Goal: Obtain resource: Obtain resource

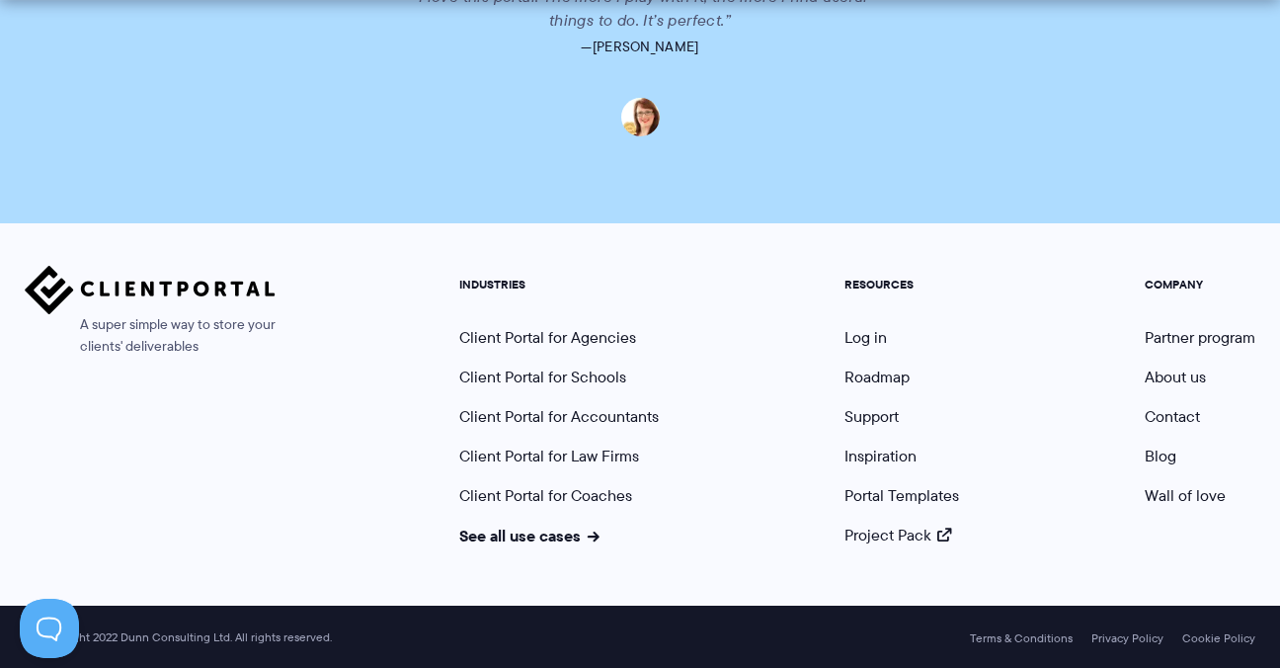
scroll to position [5052, 0]
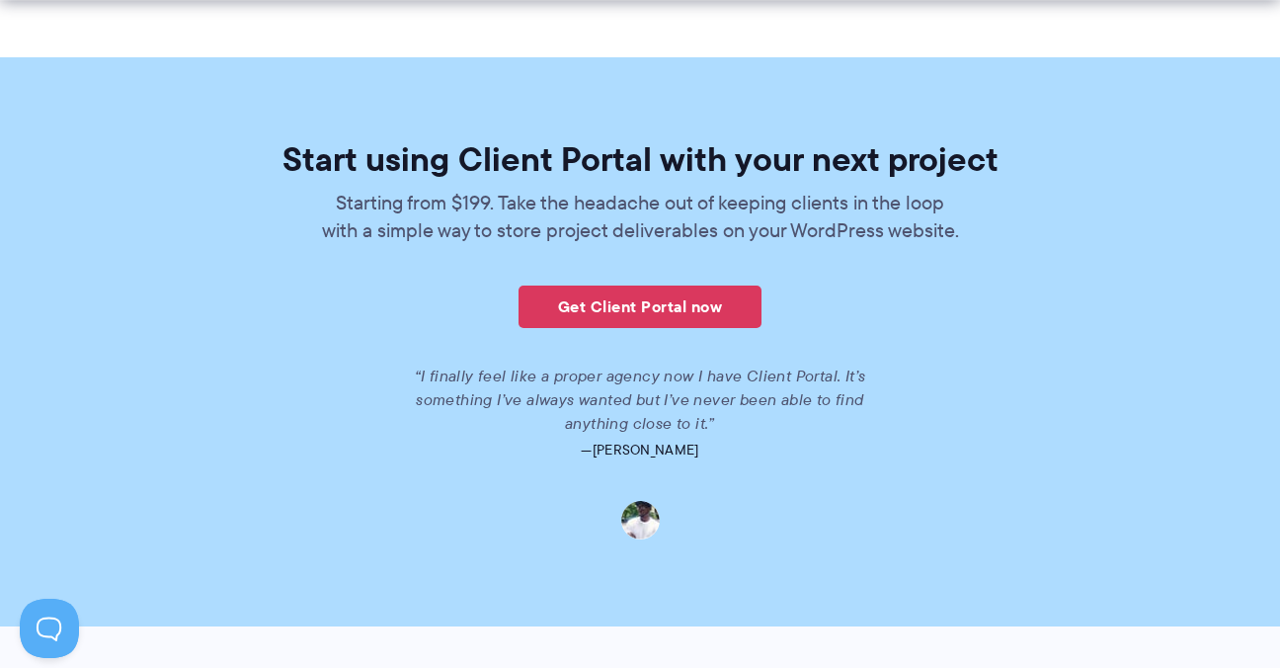
scroll to position [4446, 0]
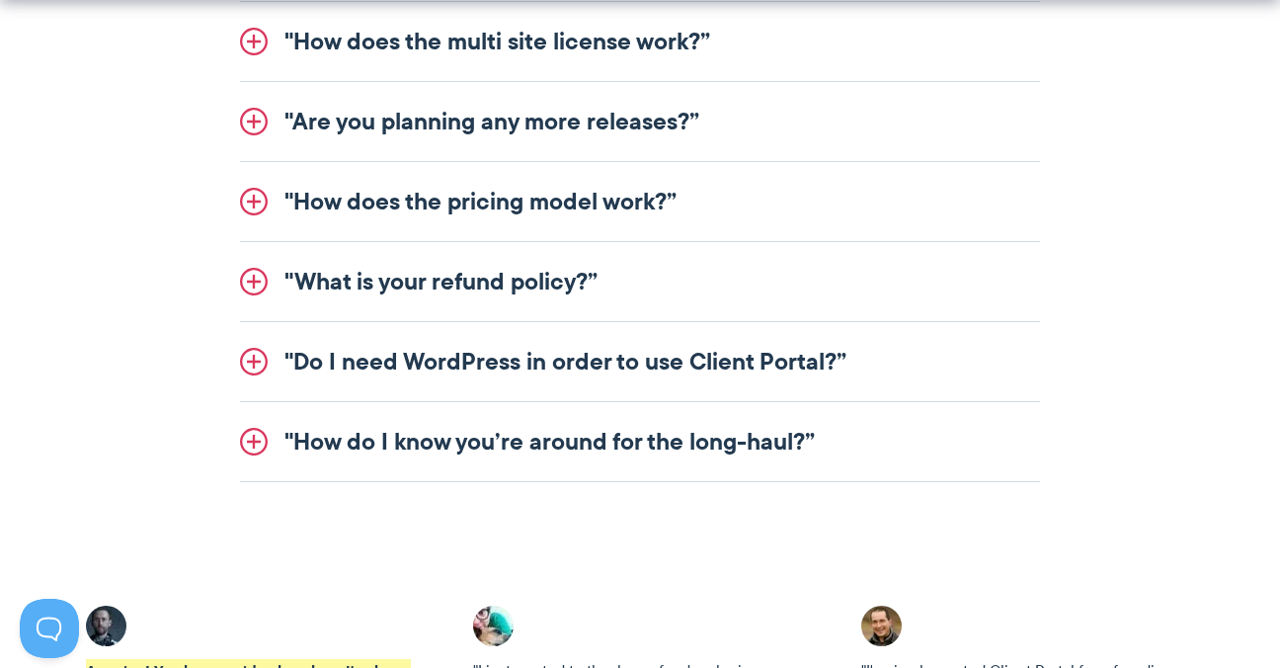
scroll to position [2964, 0]
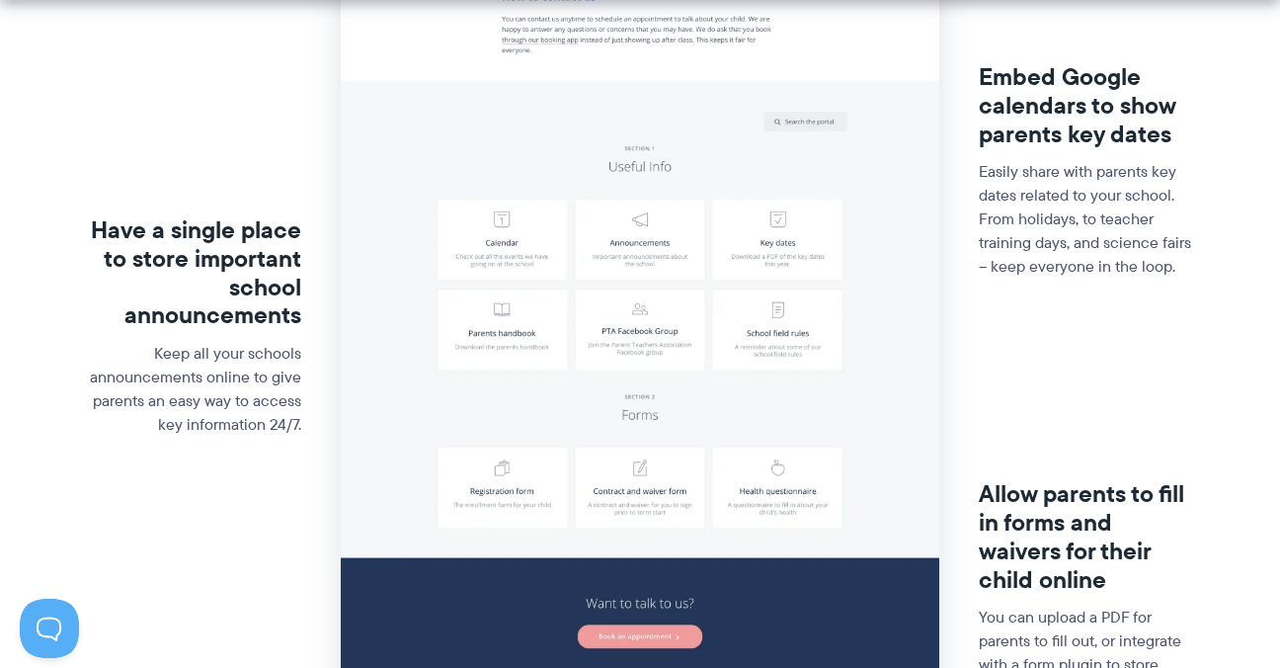
scroll to position [593, 0]
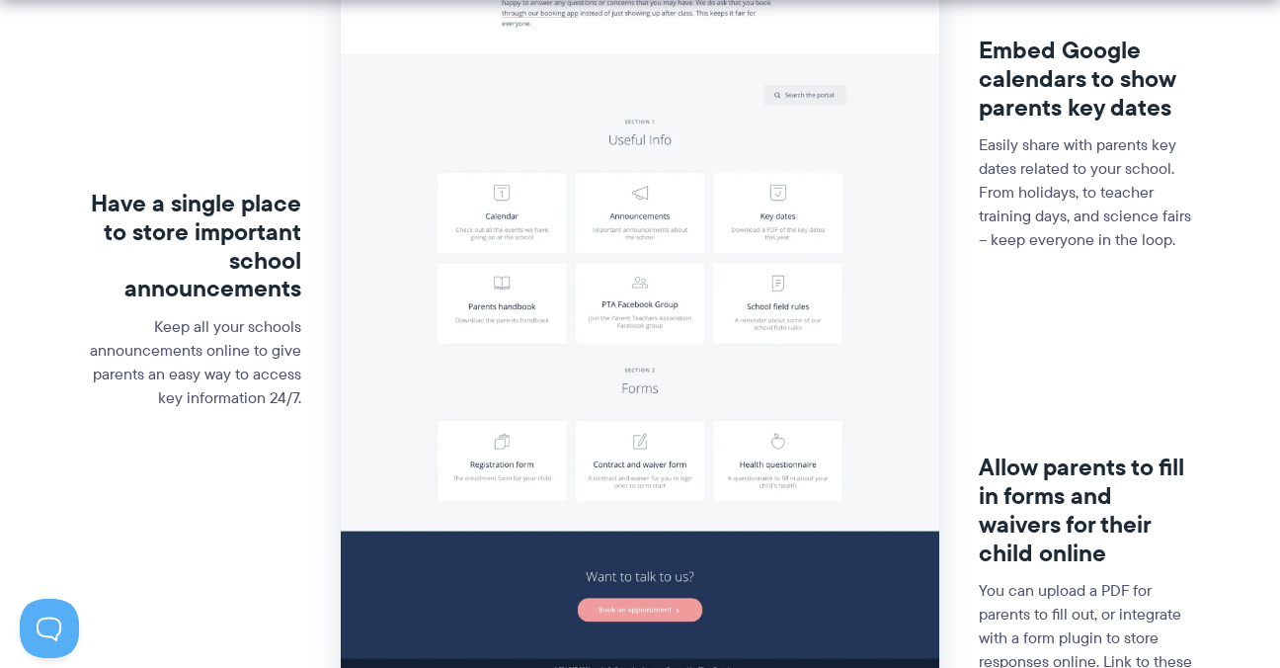
drag, startPoint x: 188, startPoint y: 331, endPoint x: 42, endPoint y: 330, distance: 145.2
click at [42, 330] on section "Have a single place to store important school announcements Keep all your schoo…" at bounding box center [640, 285] width 1280 height 1185
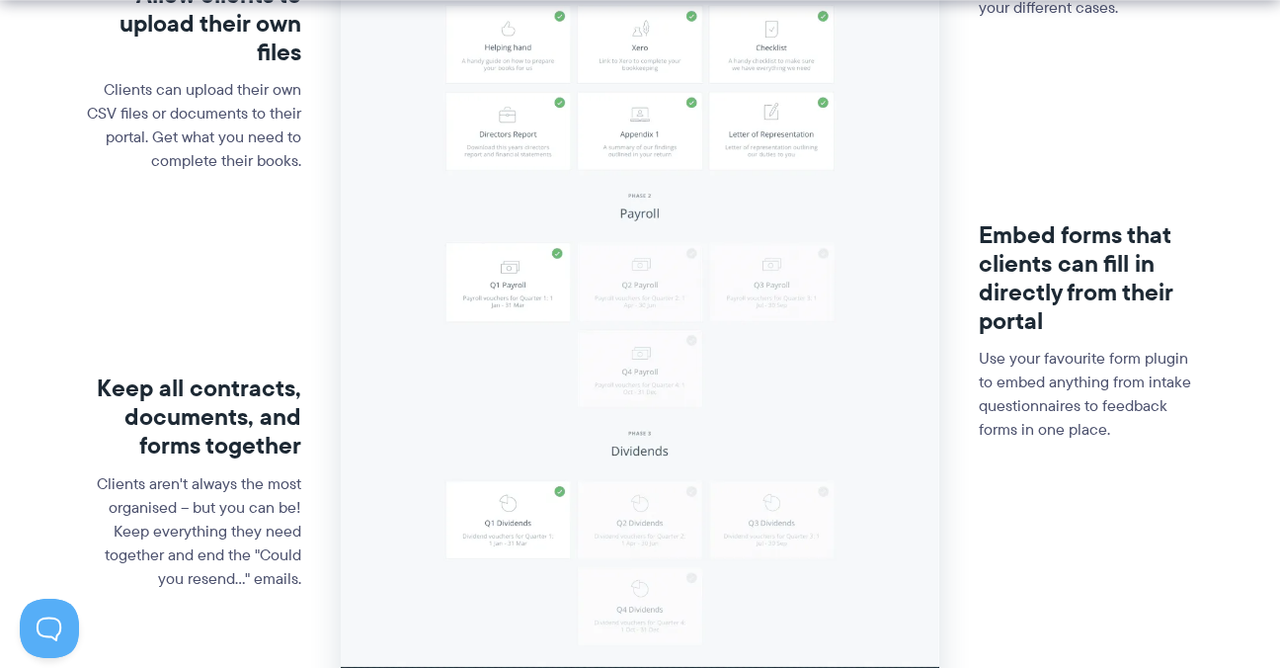
scroll to position [988, 0]
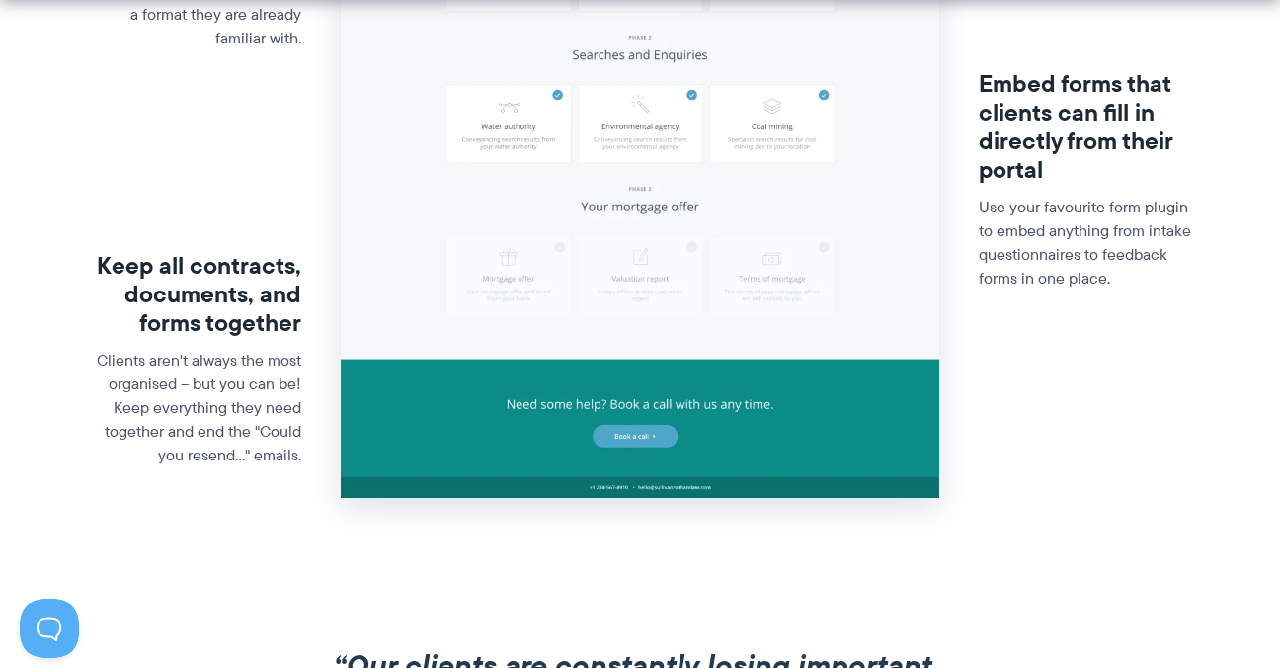
scroll to position [988, 0]
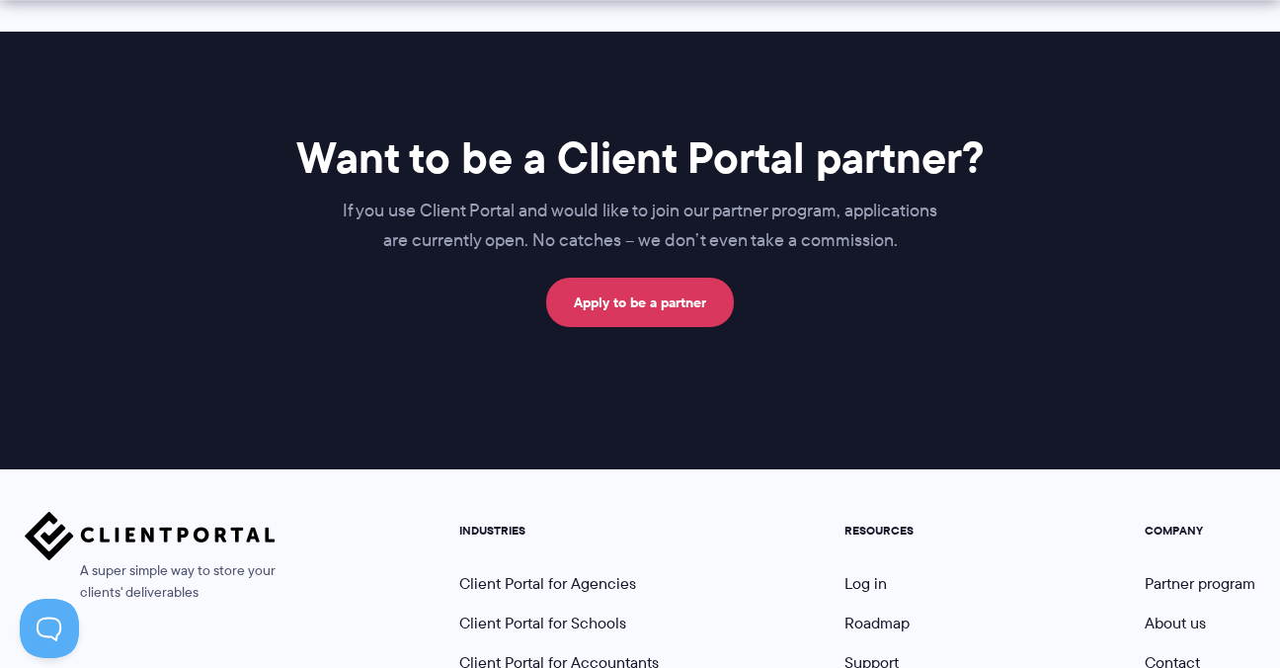
scroll to position [1186, 0]
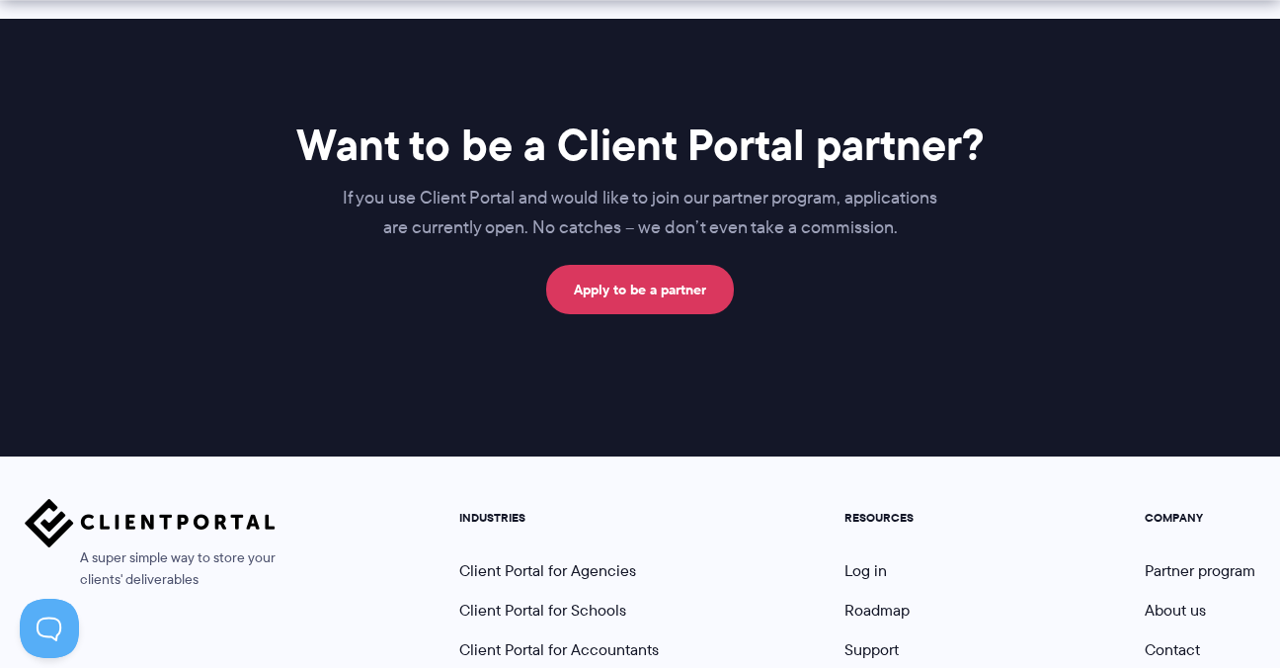
drag, startPoint x: 897, startPoint y: 224, endPoint x: 333, endPoint y: 186, distance: 565.4
click at [333, 186] on p "If you use Client Portal and would like to join our partner program, applicatio…" at bounding box center [640, 213] width 788 height 59
drag, startPoint x: 333, startPoint y: 186, endPoint x: 439, endPoint y: 189, distance: 105.7
click at [711, 368] on div "Want to be a Client Portal partner? Si utiliza Client Portal y desea unirse a n…" at bounding box center [640, 238] width 1280 height 438
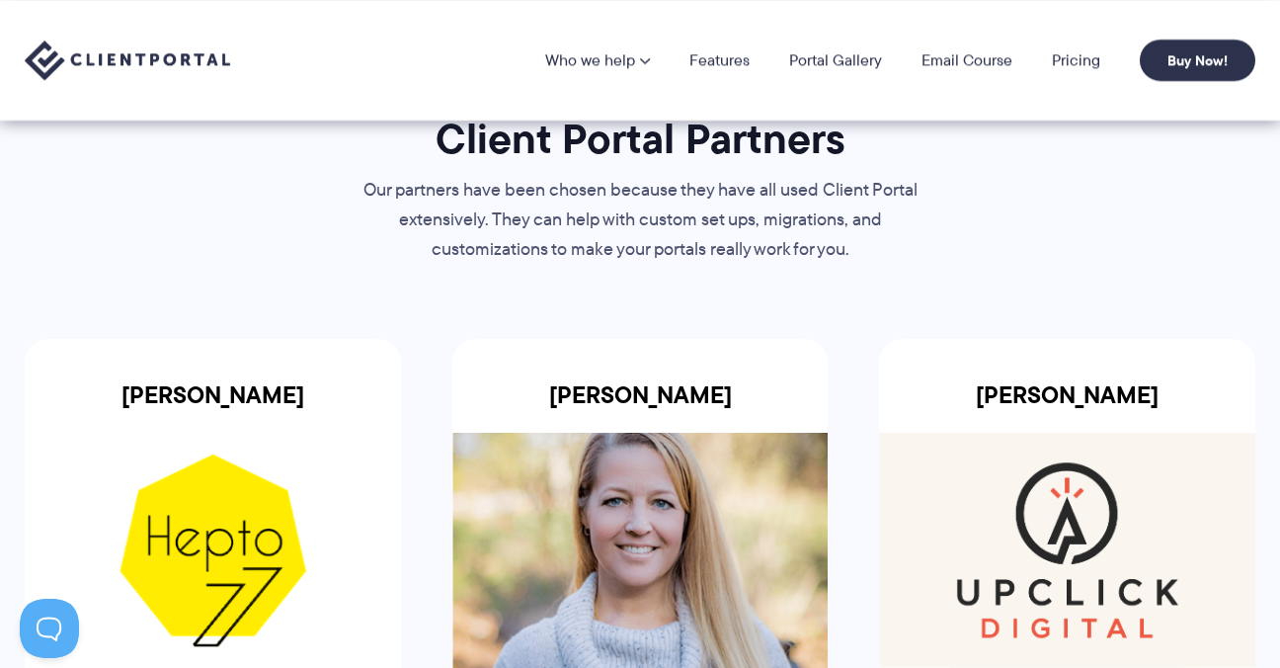
scroll to position [0, 0]
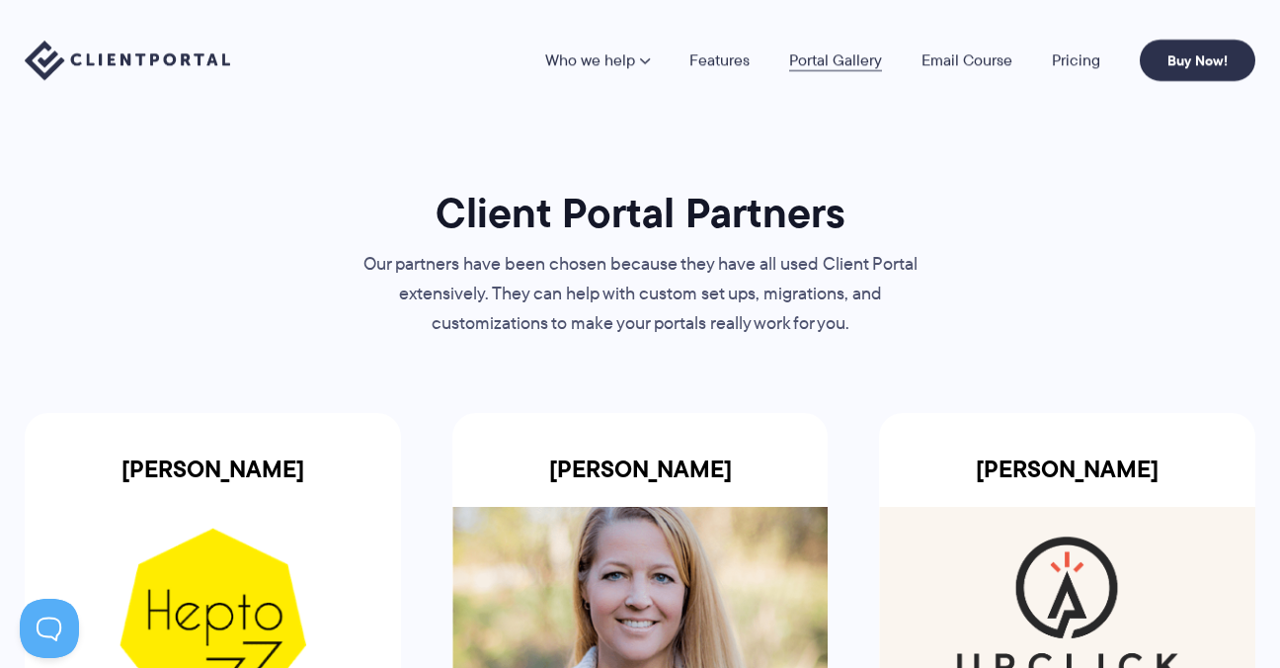
click at [820, 59] on link "Portal Gallery" at bounding box center [835, 60] width 93 height 16
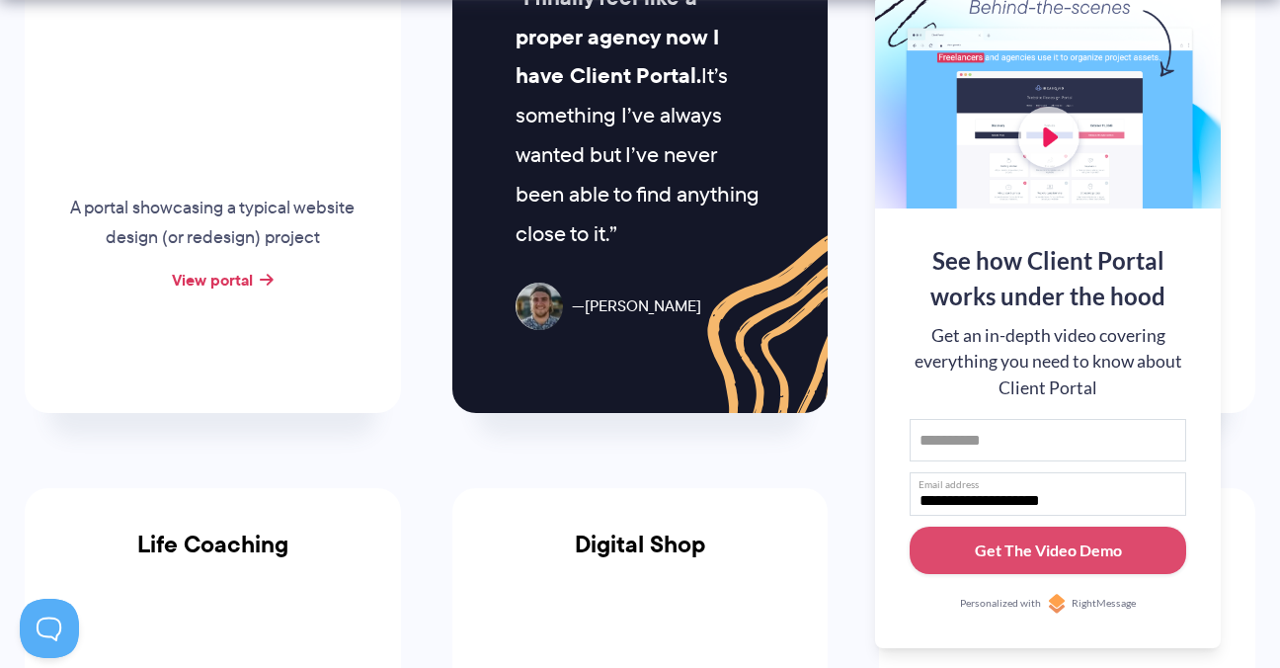
scroll to position [1186, 0]
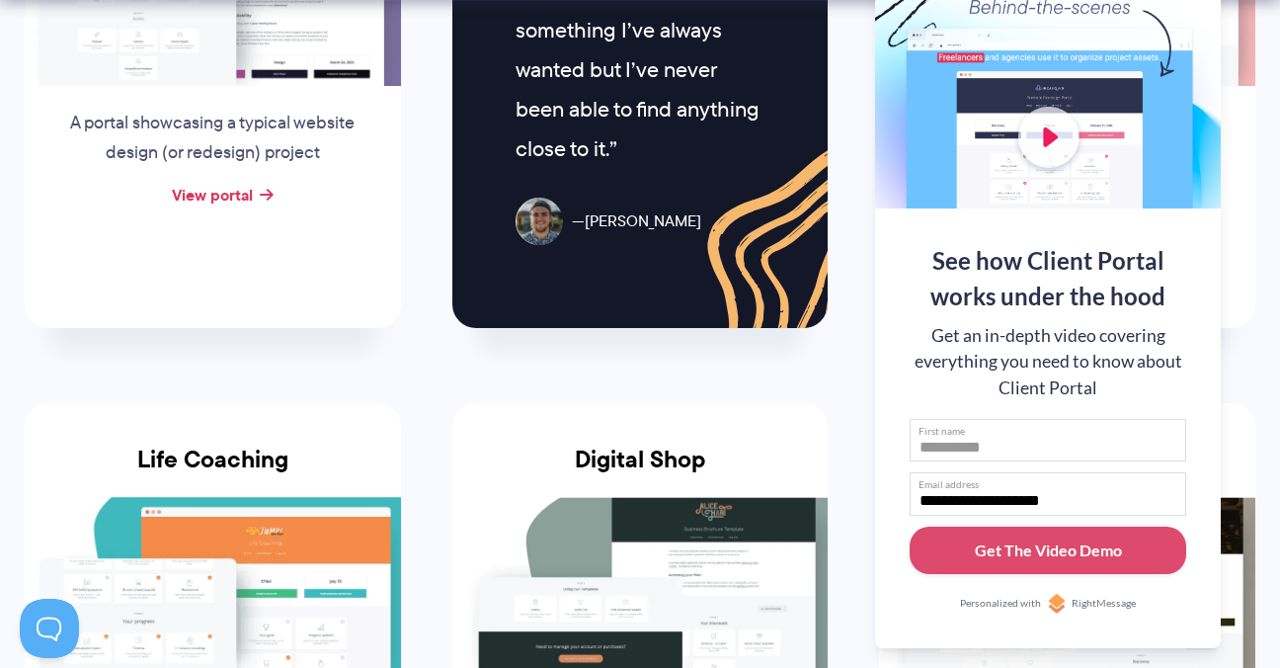
click at [985, 442] on input "First name" at bounding box center [1048, 440] width 277 height 43
type input "***"
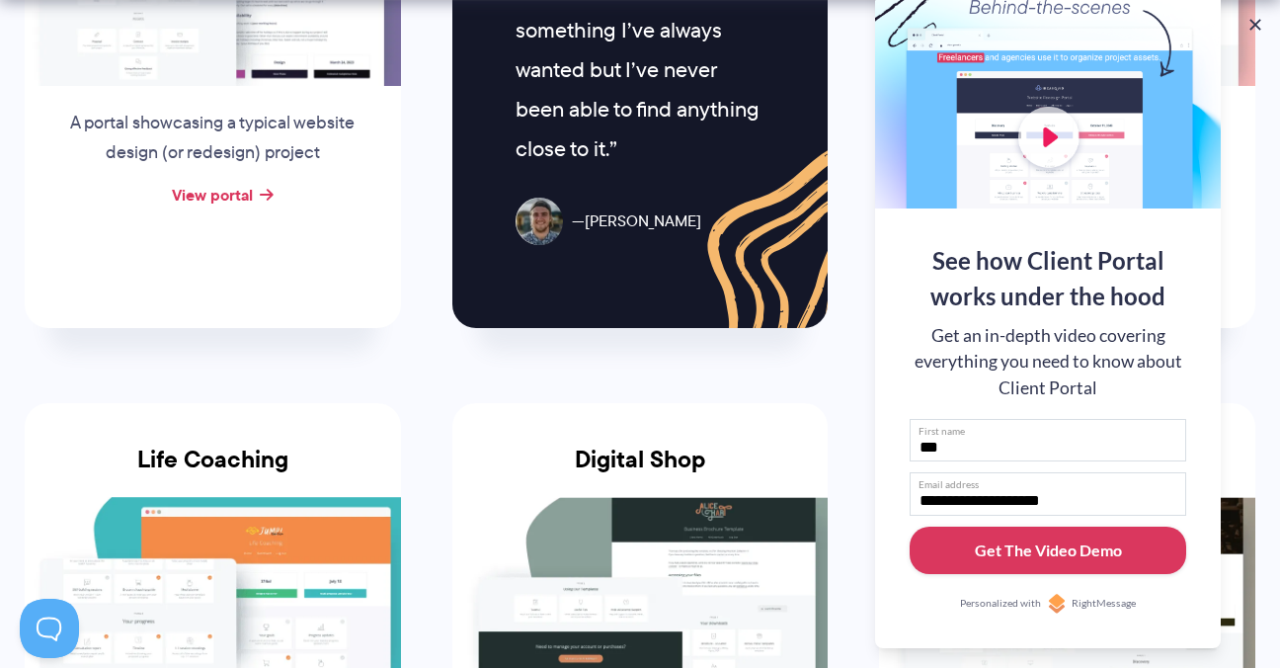
click at [1058, 555] on div "Get The Video Demo" at bounding box center [1048, 550] width 147 height 24
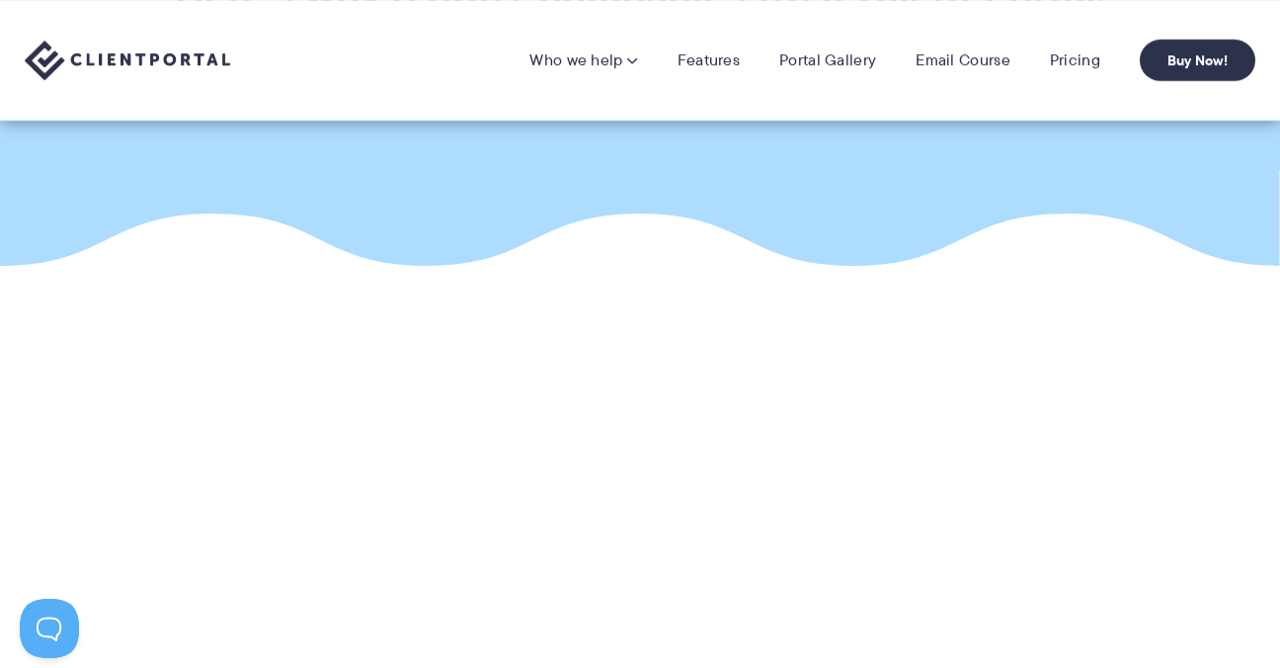
scroll to position [209, 0]
